Goal: Task Accomplishment & Management: Manage account settings

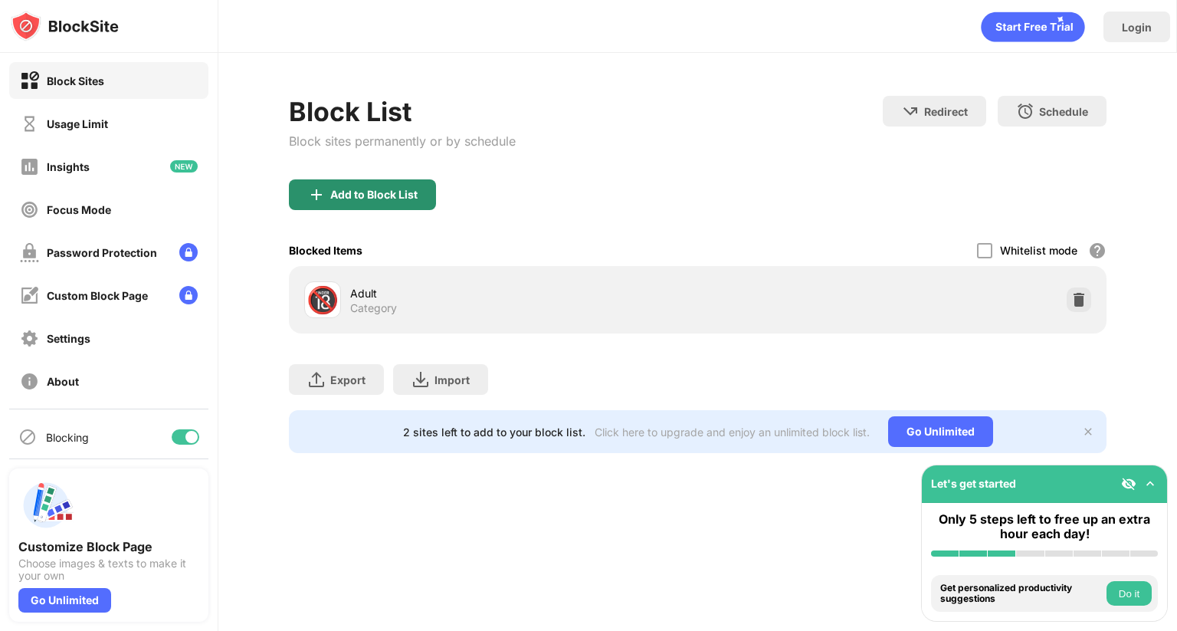
click at [415, 197] on div "Add to Block List" at bounding box center [373, 195] width 87 height 12
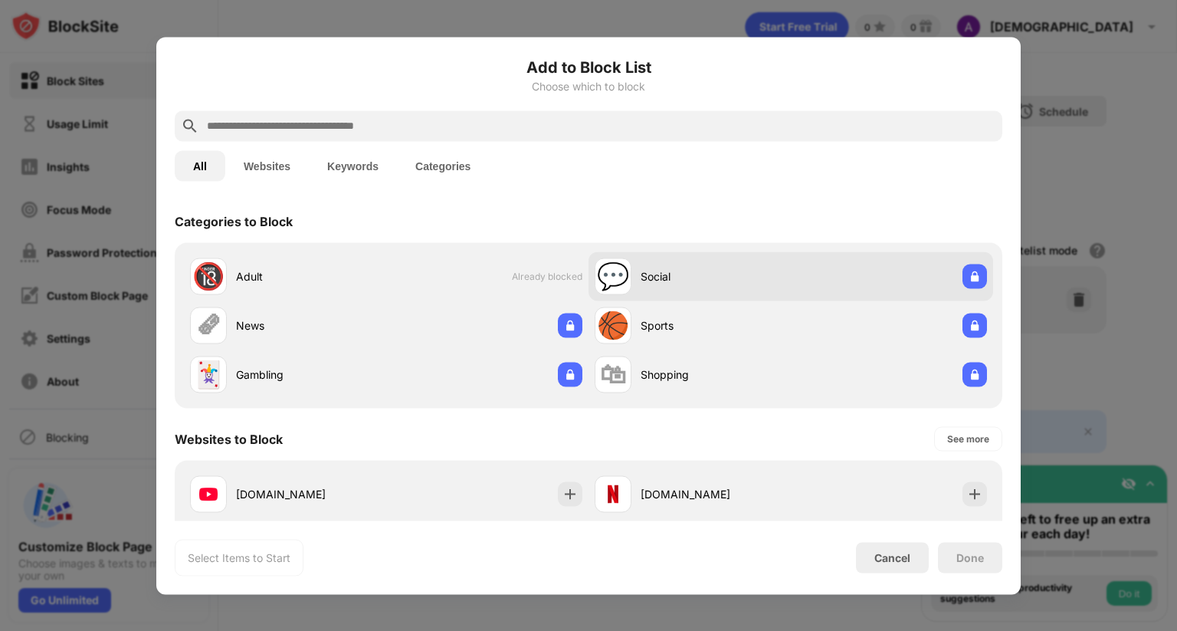
click at [858, 288] on div "💬 Social" at bounding box center [791, 275] width 405 height 49
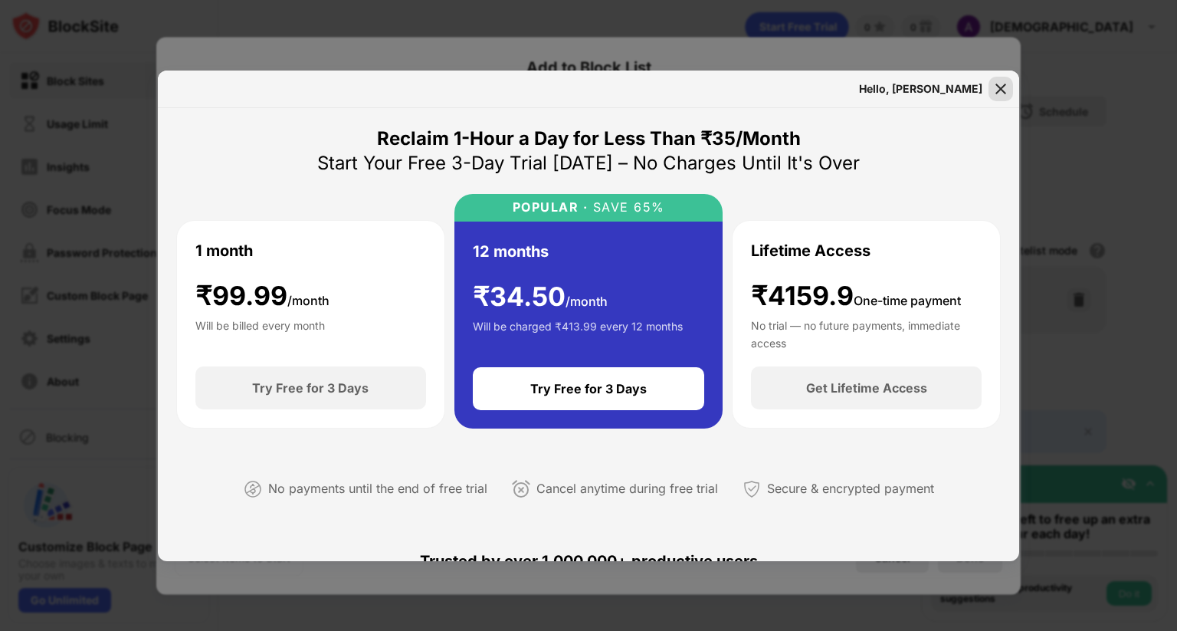
click at [996, 84] on img at bounding box center [1000, 88] width 15 height 15
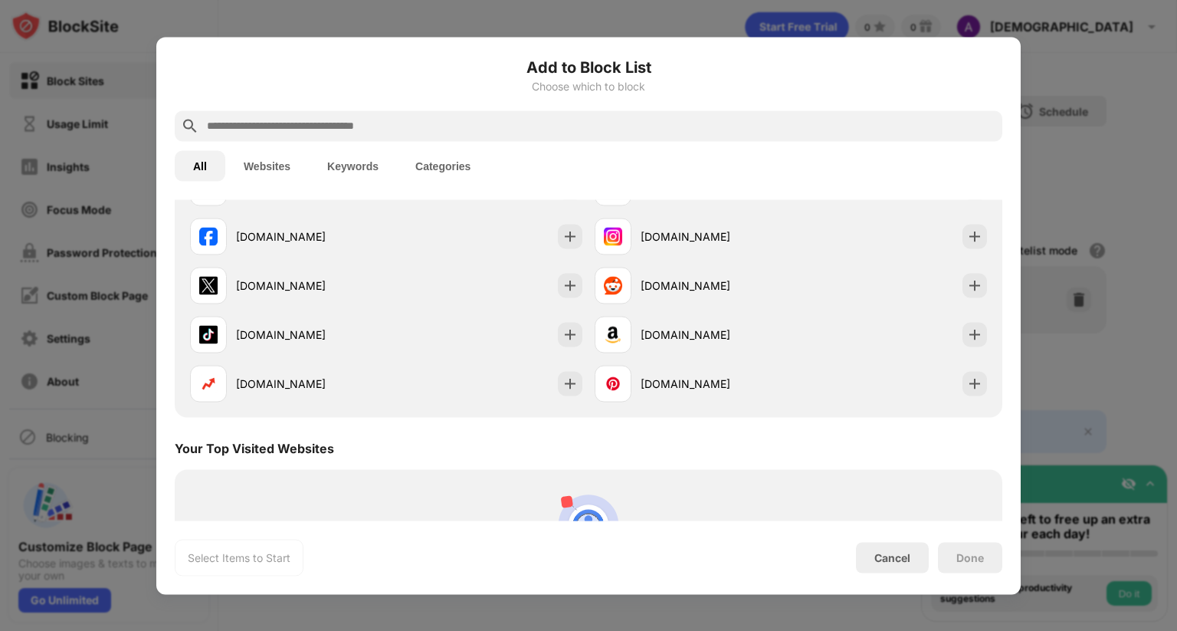
scroll to position [230, 0]
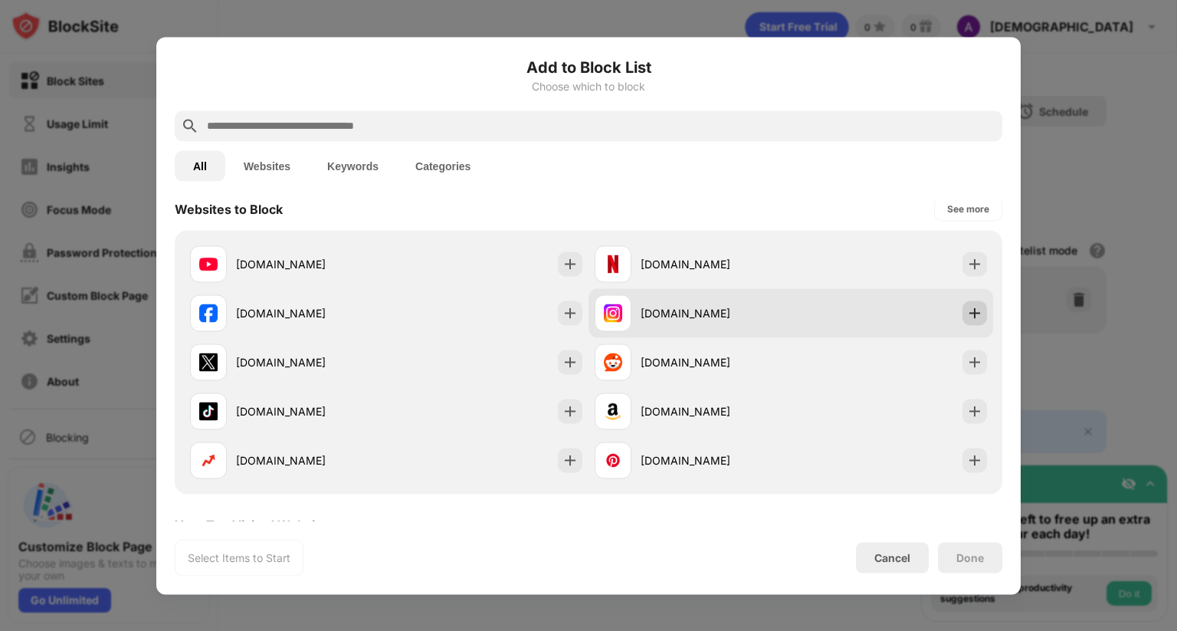
click at [967, 308] on img at bounding box center [974, 312] width 15 height 15
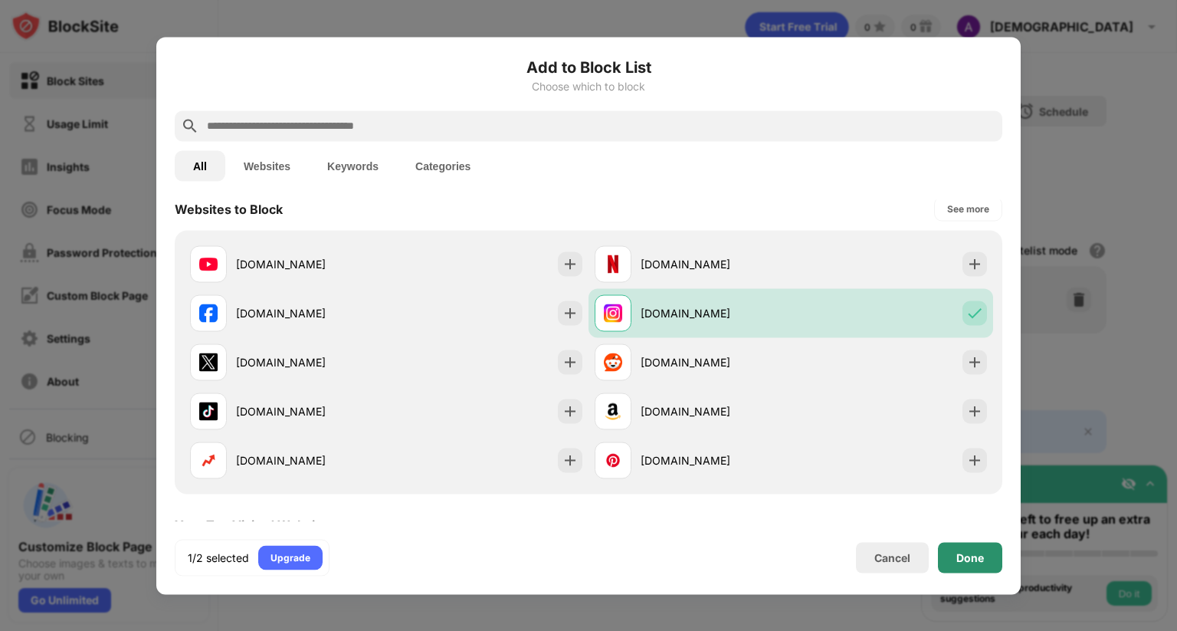
click at [972, 559] on div "Done" at bounding box center [970, 557] width 28 height 12
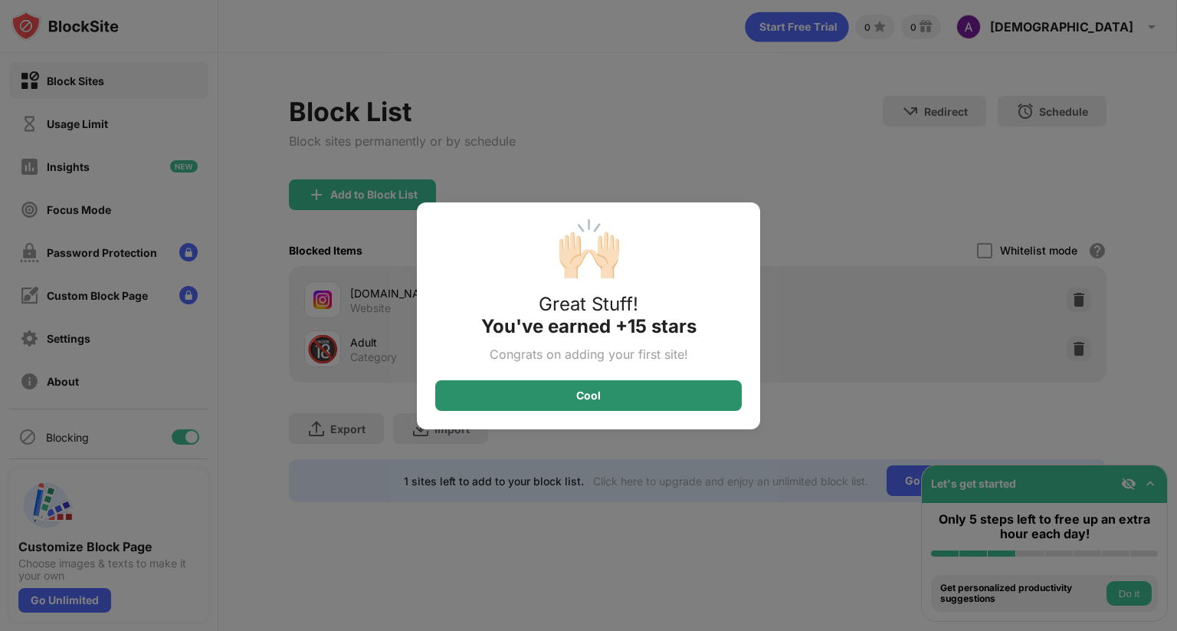
click at [674, 400] on div "Cool" at bounding box center [588, 395] width 307 height 31
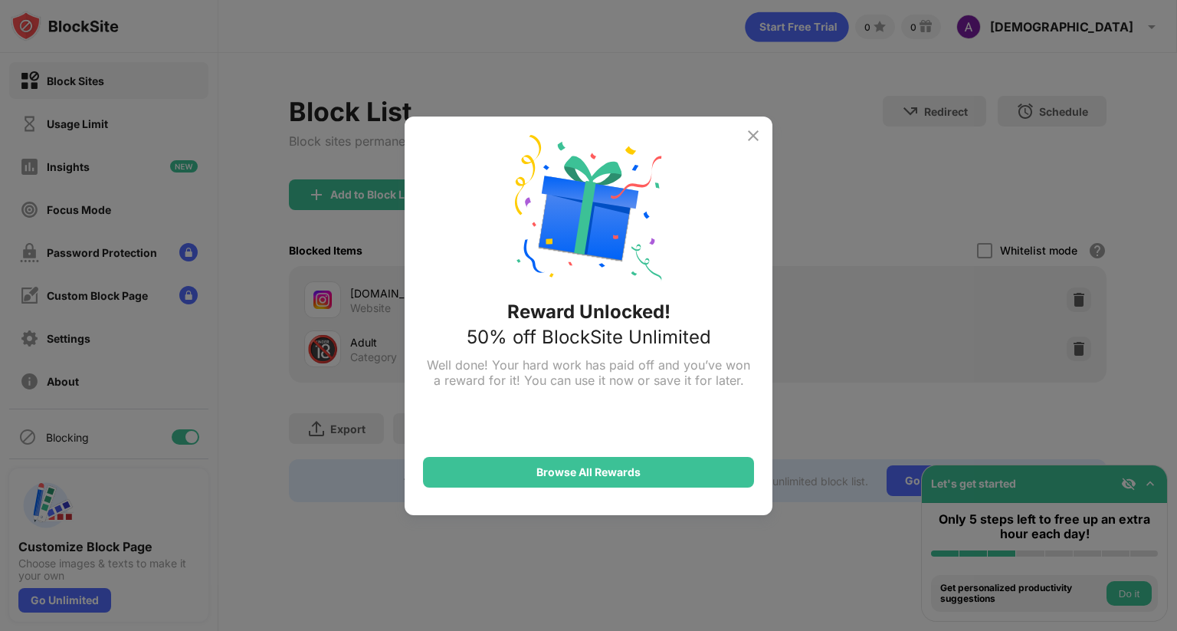
click at [625, 491] on div "Reward Unlocked! 50% off BlockSite Unlimited Well done! Your hard work has paid…" at bounding box center [589, 315] width 368 height 399
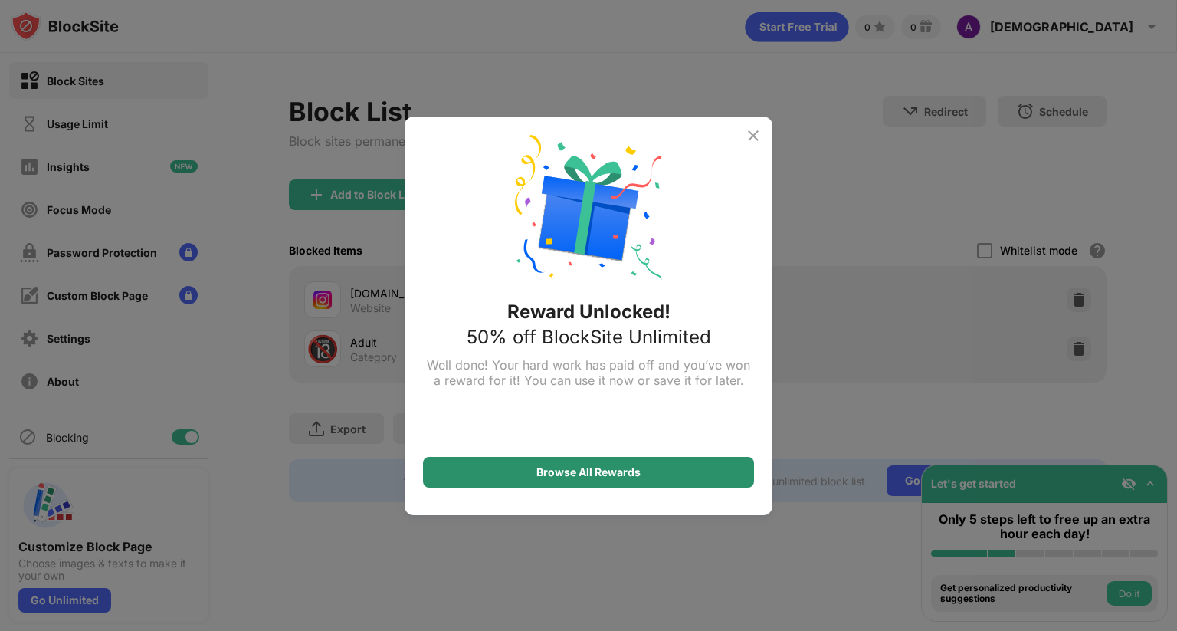
click at [626, 485] on div "Browse All Rewards" at bounding box center [588, 472] width 331 height 31
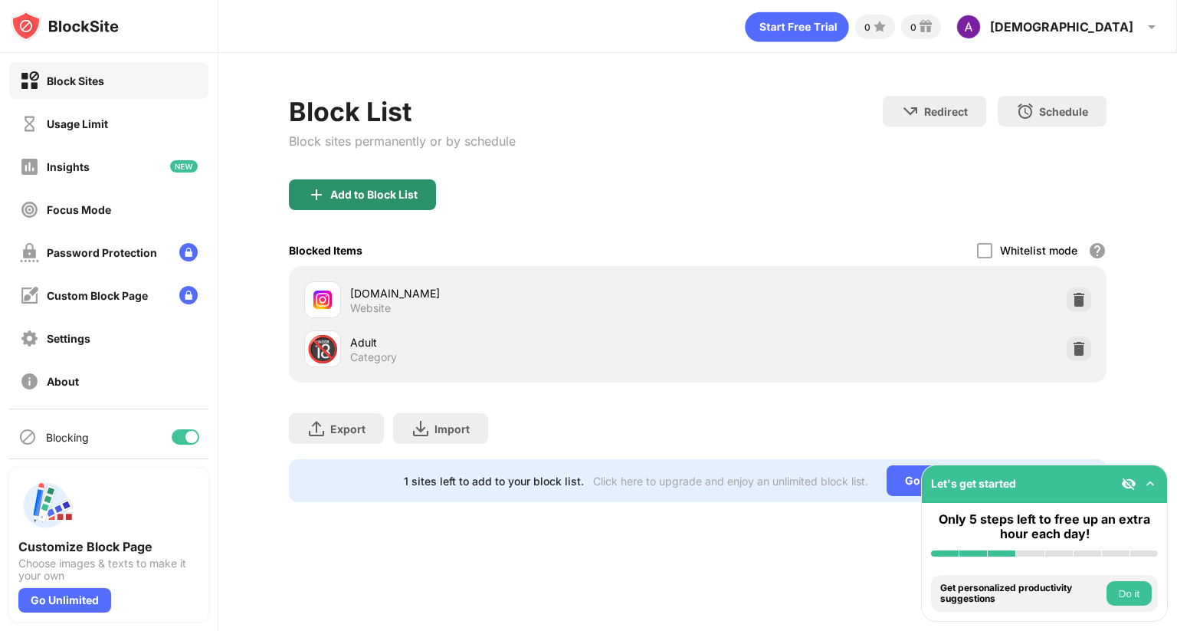
click at [384, 200] on div "Add to Block List" at bounding box center [362, 194] width 147 height 31
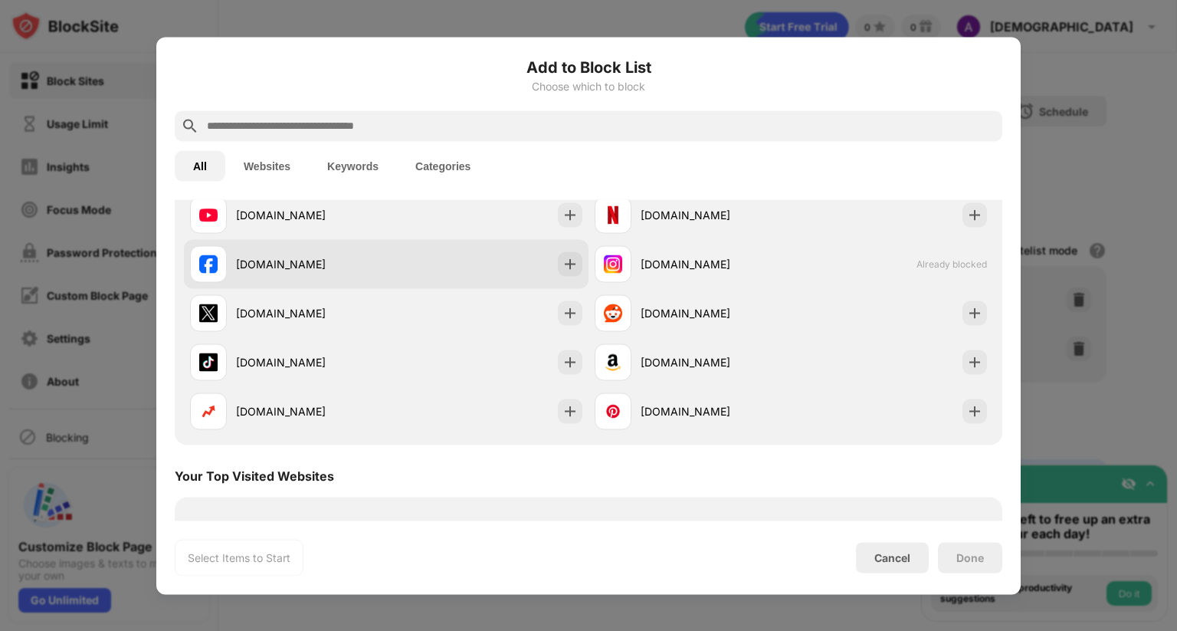
scroll to position [202, 0]
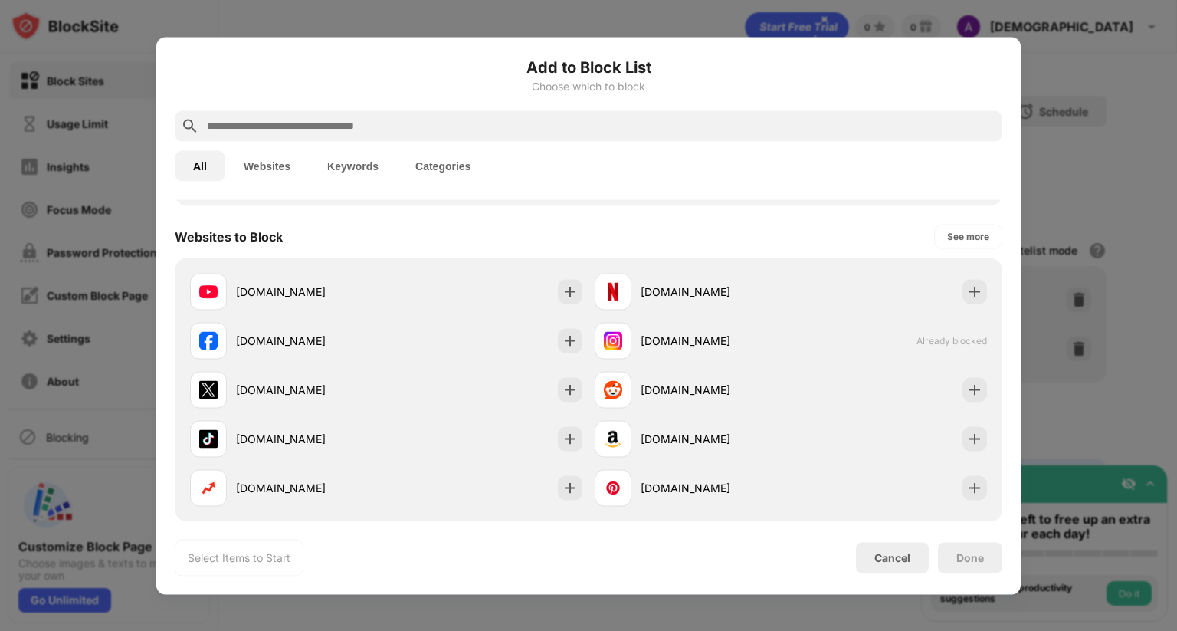
click at [295, 166] on button "Websites" at bounding box center [267, 165] width 84 height 31
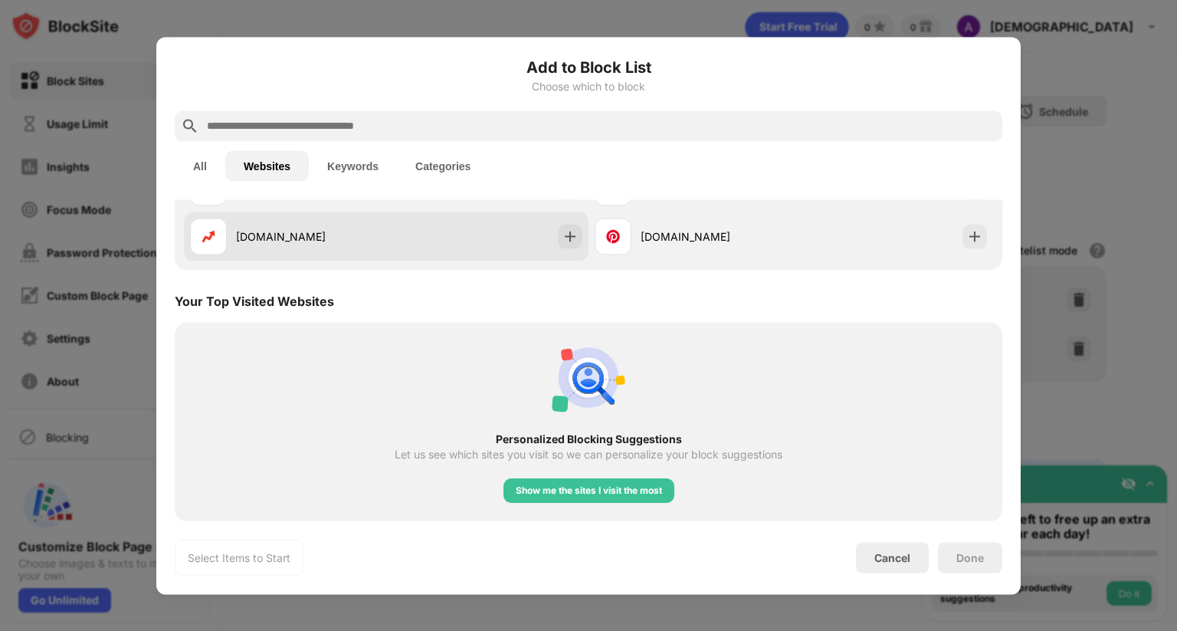
scroll to position [236, 0]
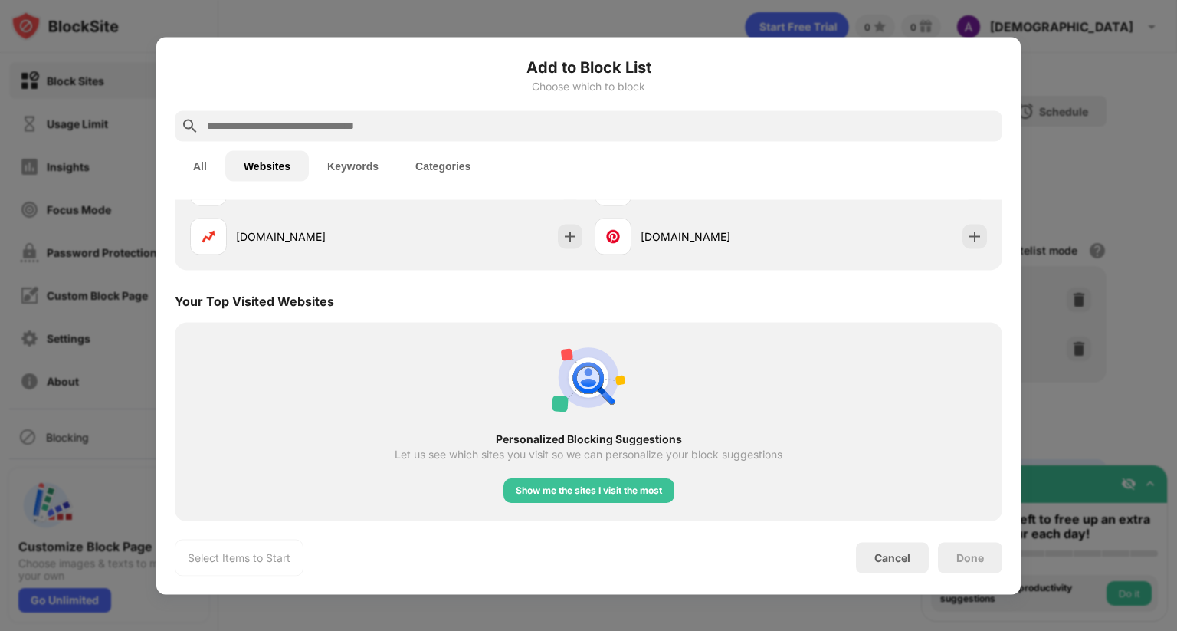
click at [325, 176] on button "Keywords" at bounding box center [353, 165] width 88 height 31
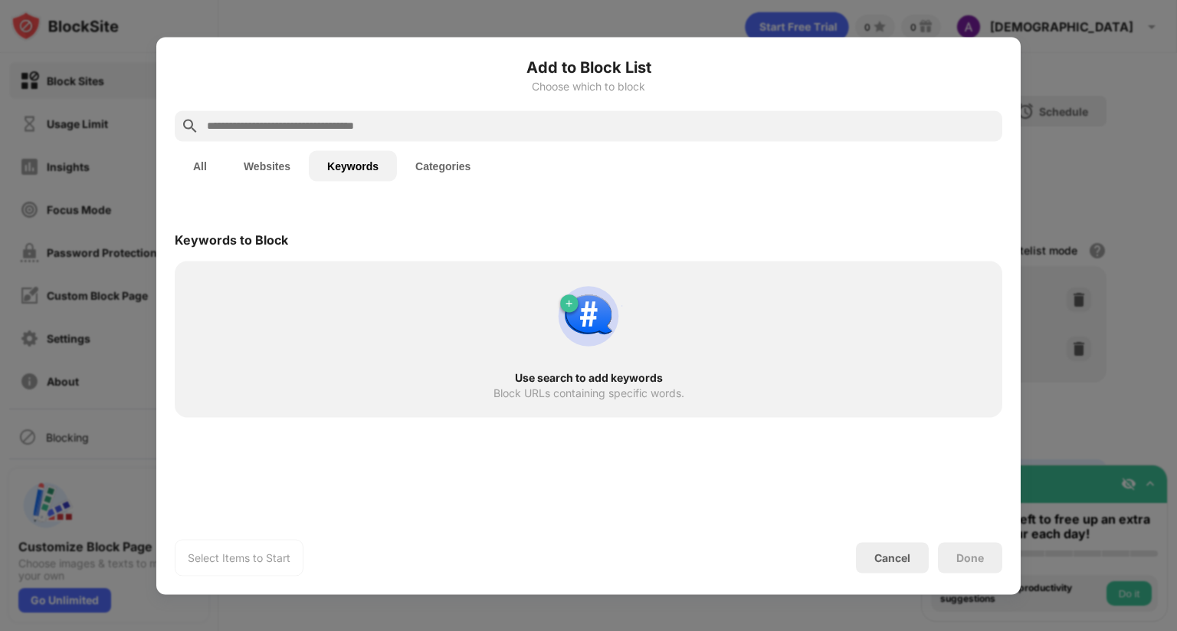
click at [532, 337] on div "Use search to add keywords Block URLs containing specific words." at bounding box center [588, 339] width 809 height 138
drag, startPoint x: 635, startPoint y: 332, endPoint x: 591, endPoint y: 340, distance: 44.5
click at [635, 331] on div "Use search to add keywords Block URLs containing specific words." at bounding box center [588, 339] width 809 height 138
click at [590, 340] on img at bounding box center [589, 316] width 74 height 74
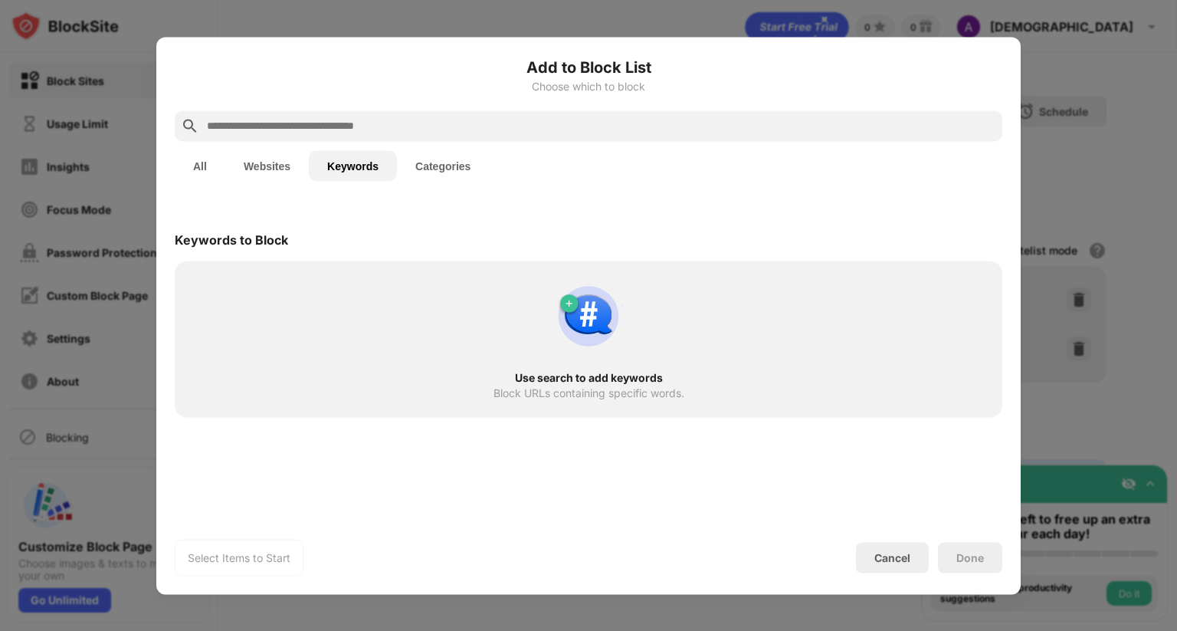
click at [902, 572] on div "Select Items to Start Cancel Done" at bounding box center [589, 557] width 828 height 37
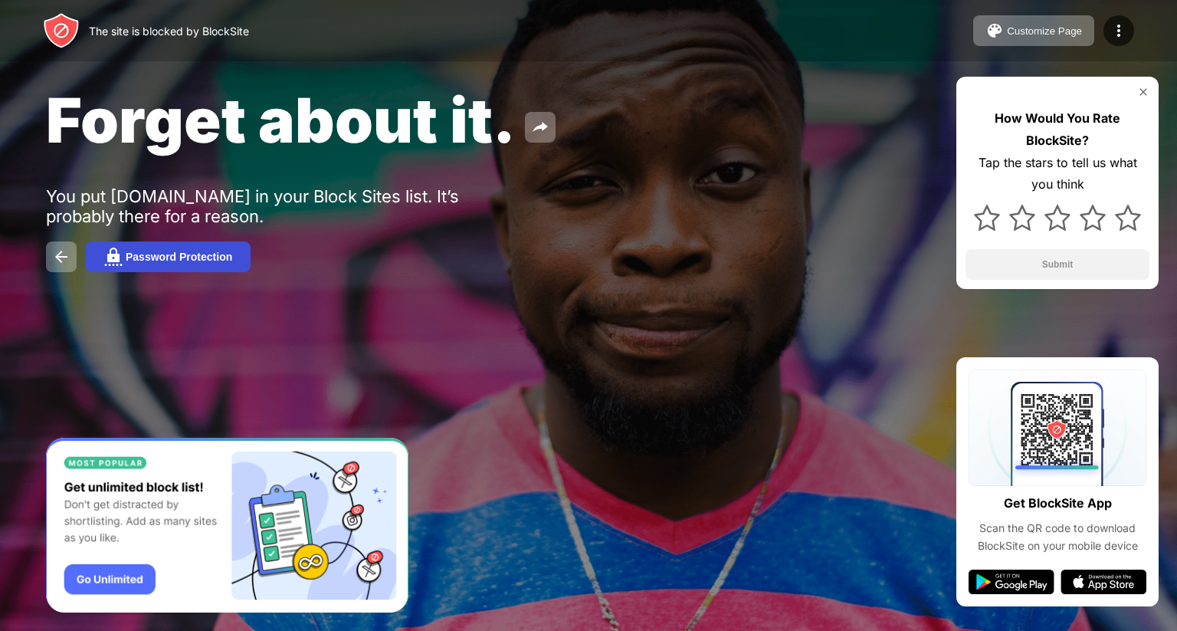
click at [187, 263] on div "Password Protection" at bounding box center [179, 257] width 107 height 12
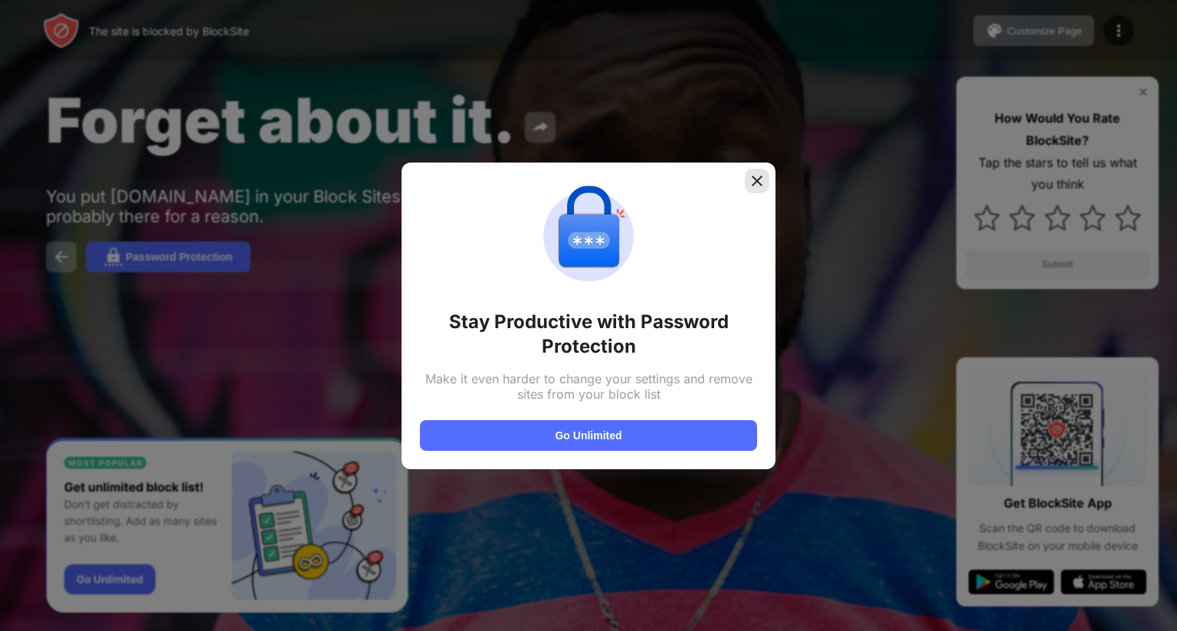
click at [757, 186] on img at bounding box center [757, 180] width 15 height 15
